Goal: Information Seeking & Learning: Check status

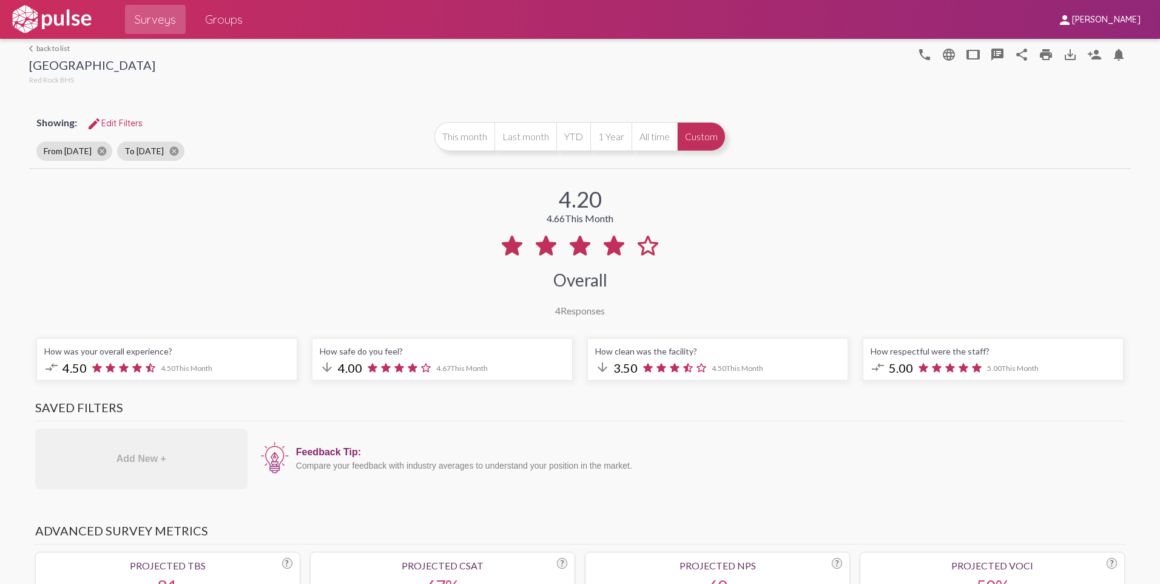
click at [52, 47] on link "arrow_back_ios back to list" at bounding box center [92, 48] width 126 height 9
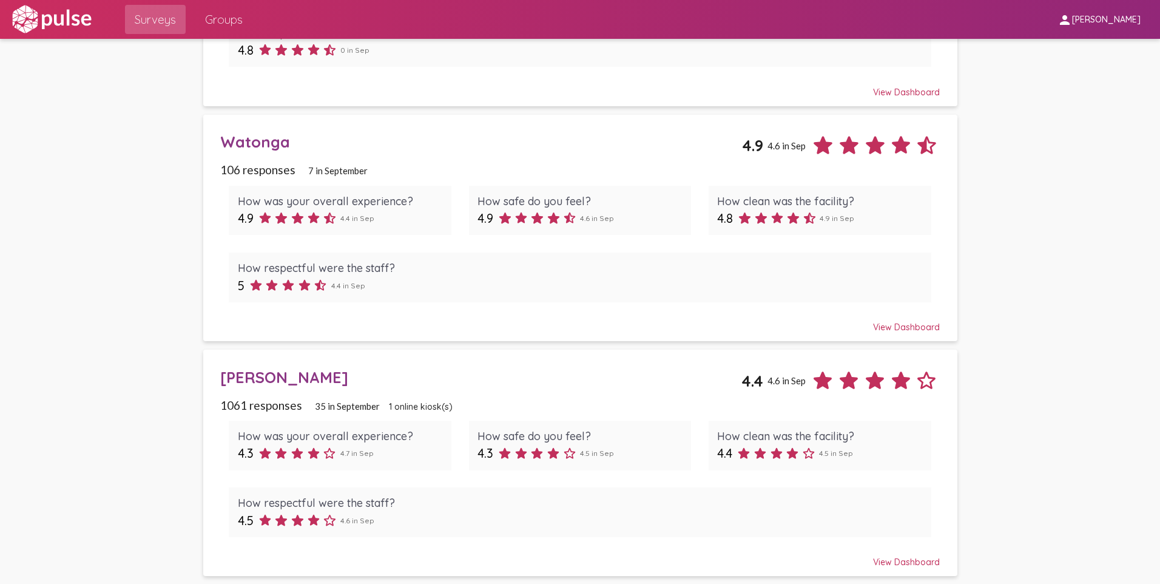
scroll to position [486, 0]
click at [263, 143] on div "Watonga" at bounding box center [481, 139] width 522 height 19
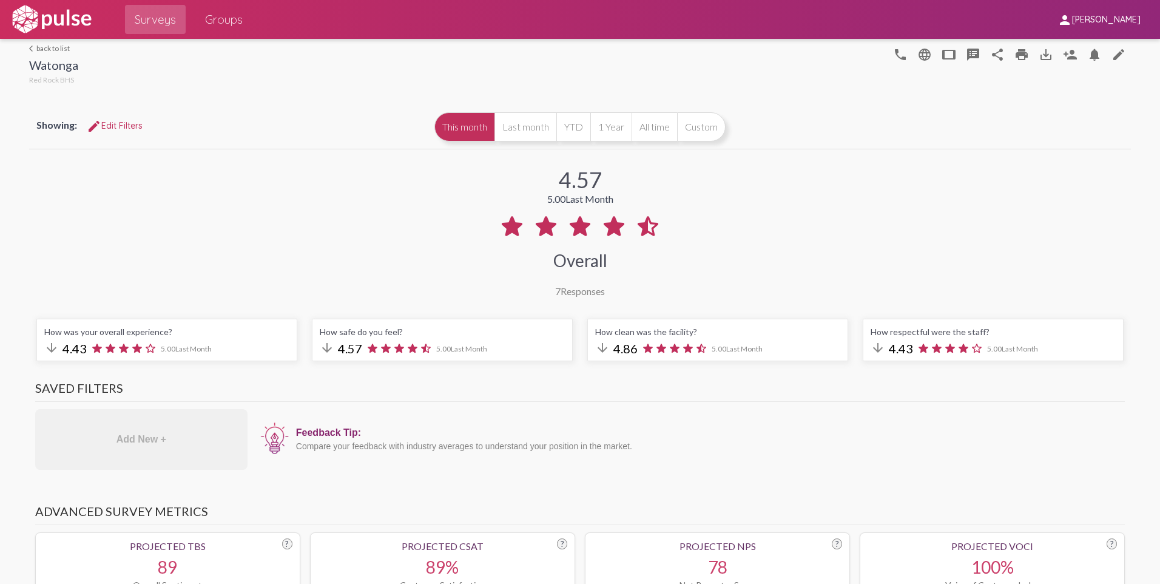
click at [55, 46] on link "arrow_back_ios back to list" at bounding box center [53, 48] width 49 height 9
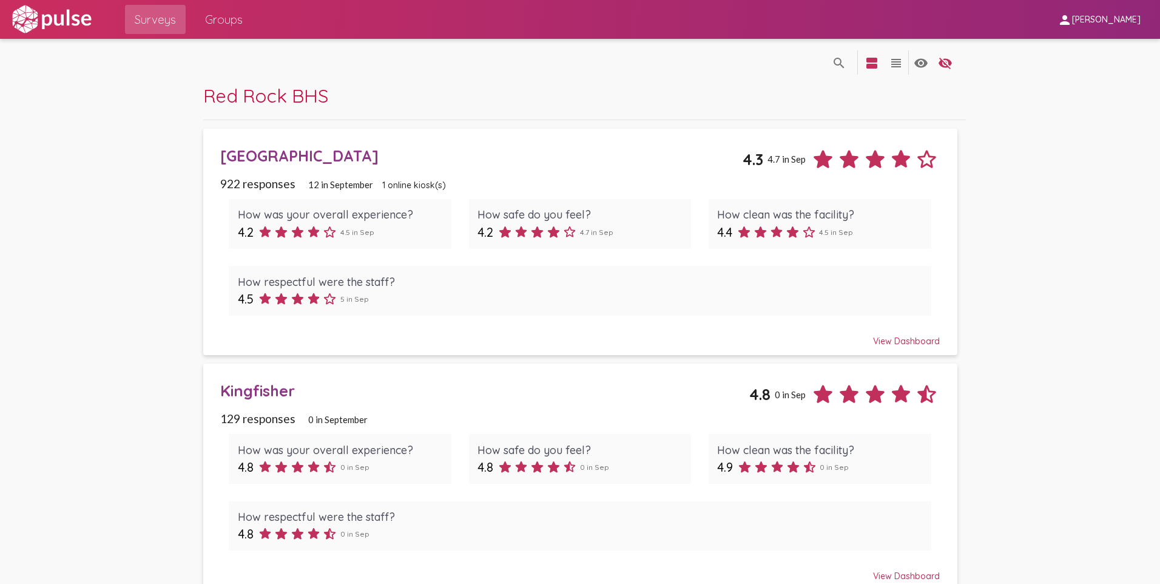
click at [298, 156] on div "[GEOGRAPHIC_DATA]" at bounding box center [481, 155] width 523 height 19
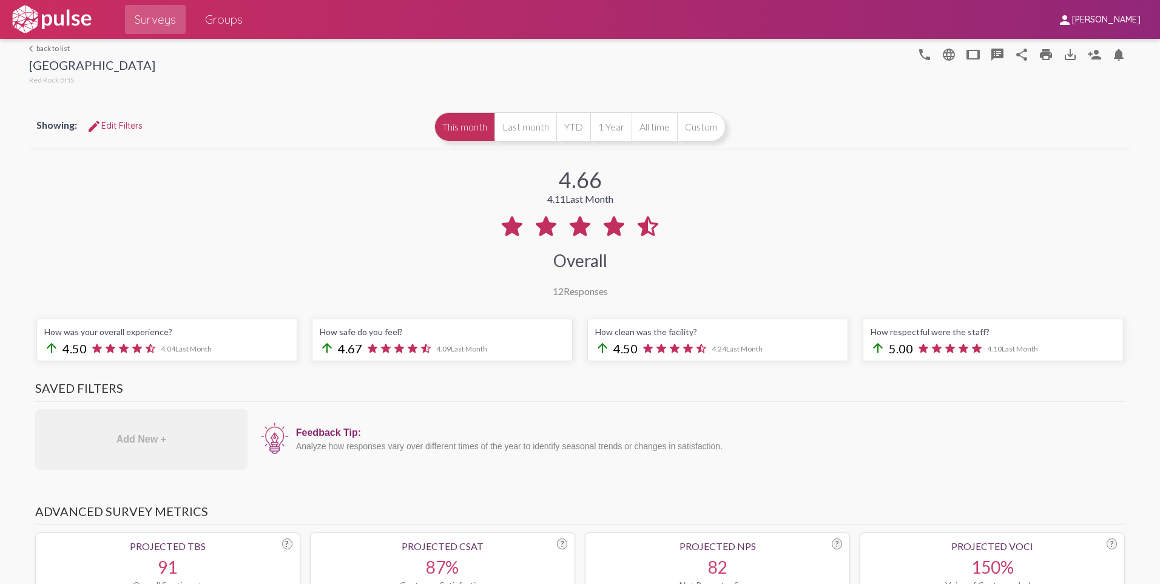
click at [59, 47] on link "arrow_back_ios back to list" at bounding box center [92, 48] width 126 height 9
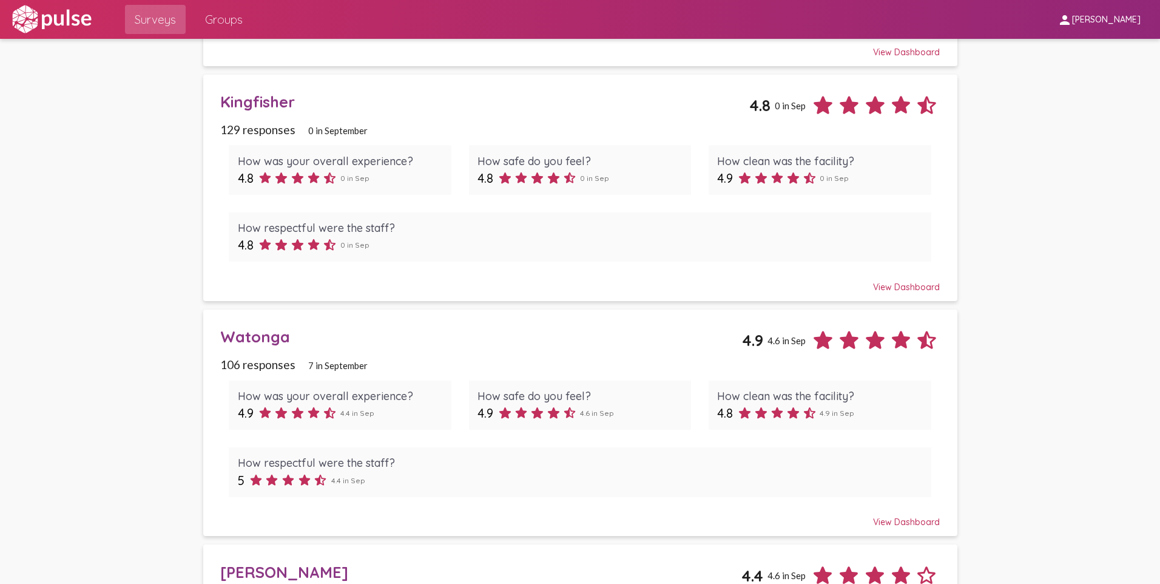
scroll to position [364, 0]
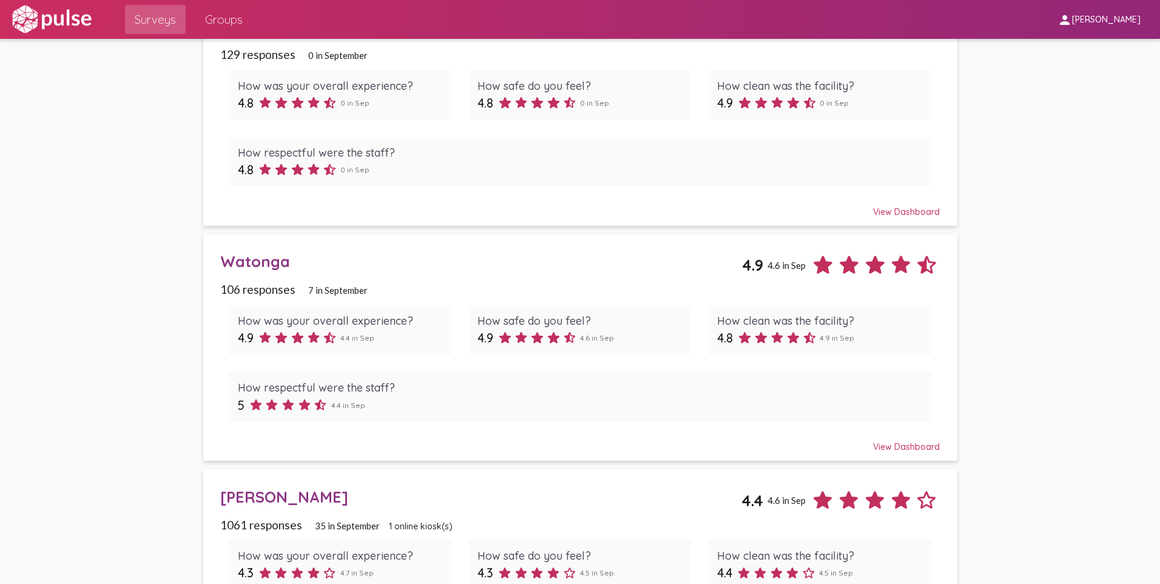
click at [253, 218] on div "Watonga" at bounding box center [481, 261] width 522 height 19
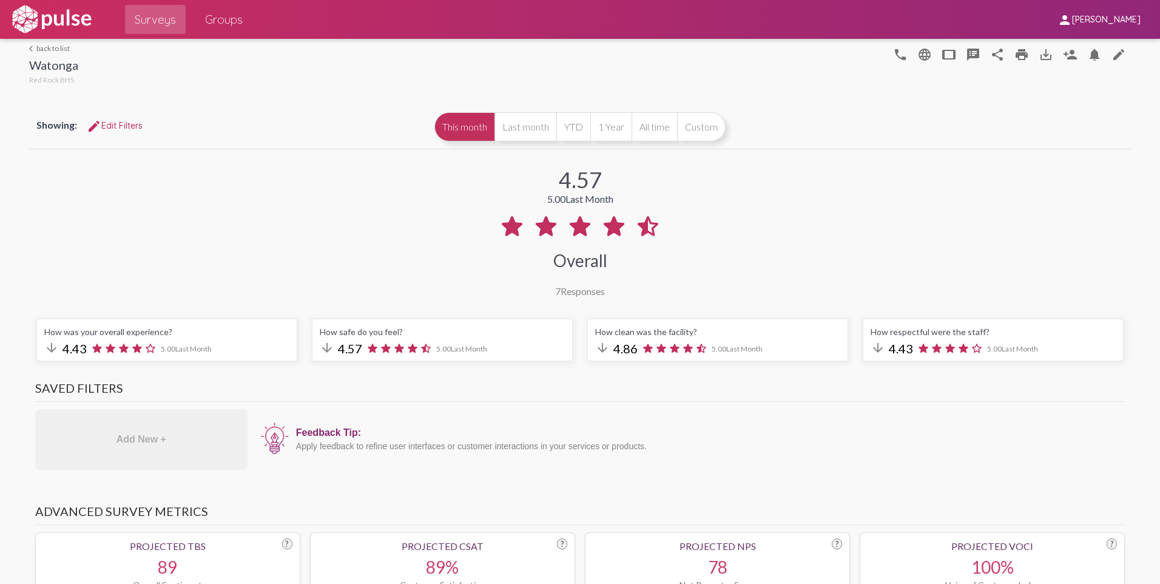
click at [61, 49] on link "arrow_back_ios back to list" at bounding box center [53, 48] width 49 height 9
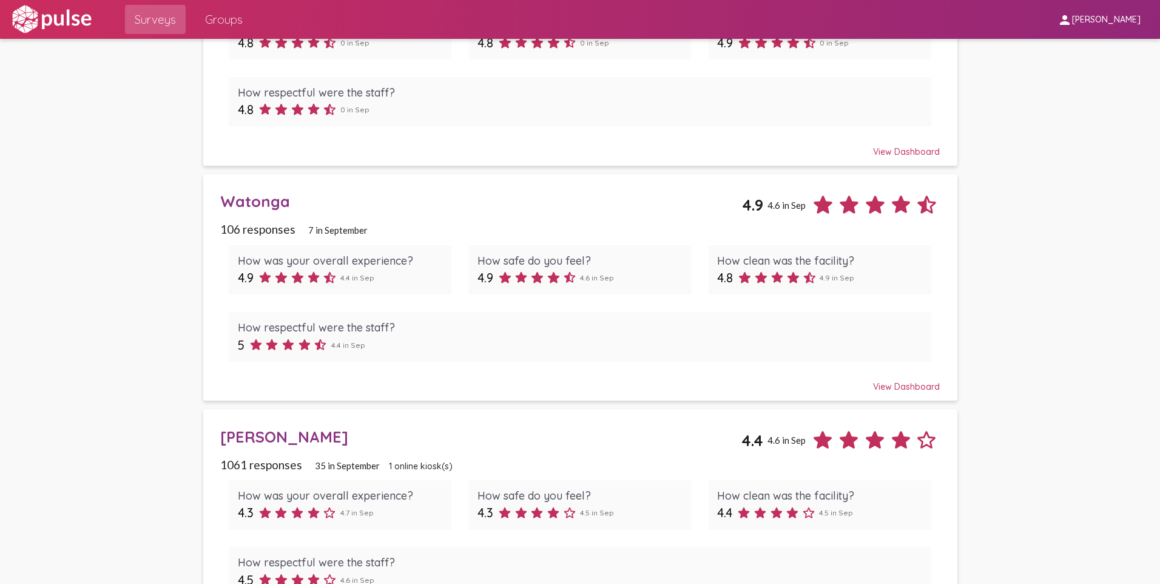
scroll to position [425, 0]
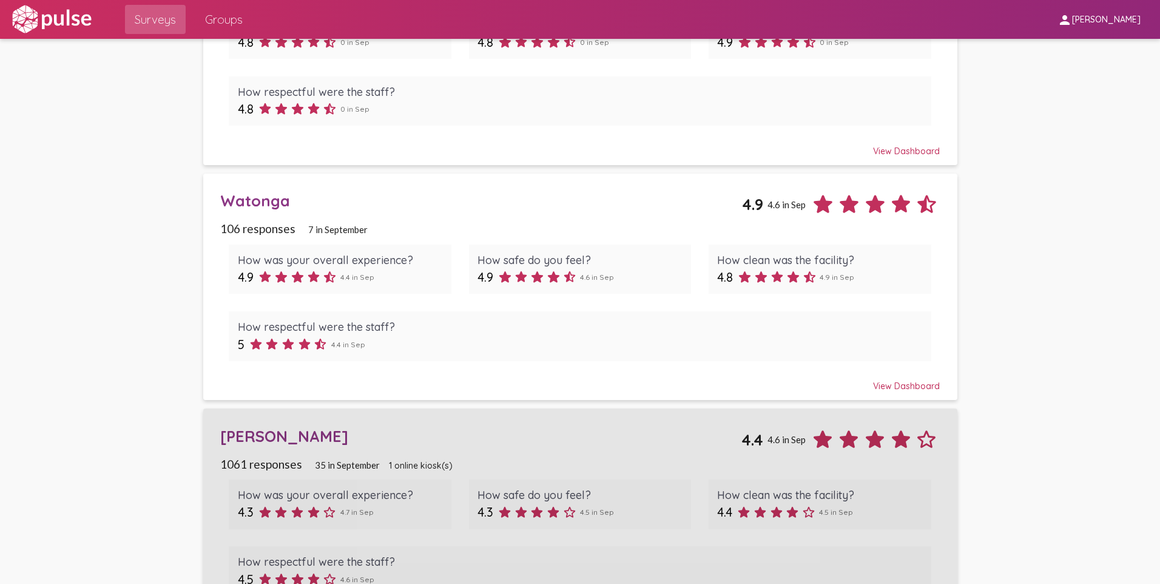
click at [297, 218] on div "[PERSON_NAME]" at bounding box center [480, 436] width 521 height 19
